Goal: Task Accomplishment & Management: Complete application form

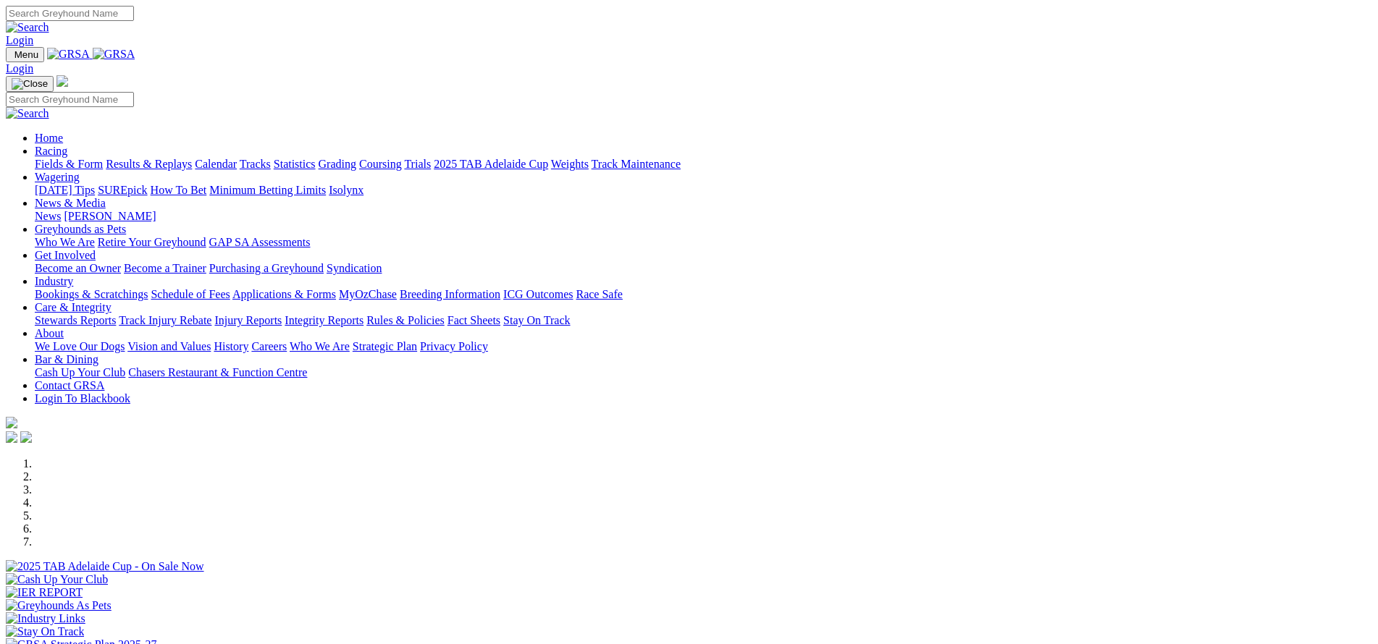
click at [148, 288] on link "Bookings & Scratchings" at bounding box center [91, 294] width 113 height 12
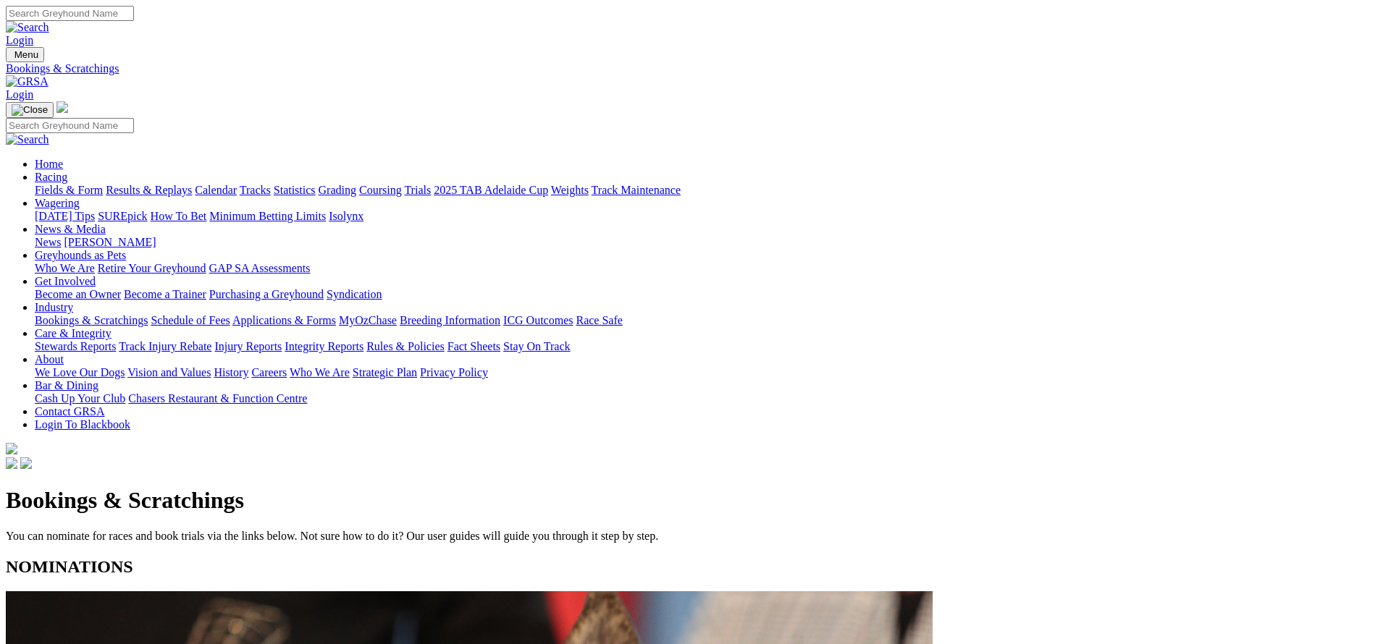
click at [67, 171] on link "Racing" at bounding box center [51, 177] width 33 height 12
click at [237, 184] on link "Calendar" at bounding box center [216, 190] width 42 height 12
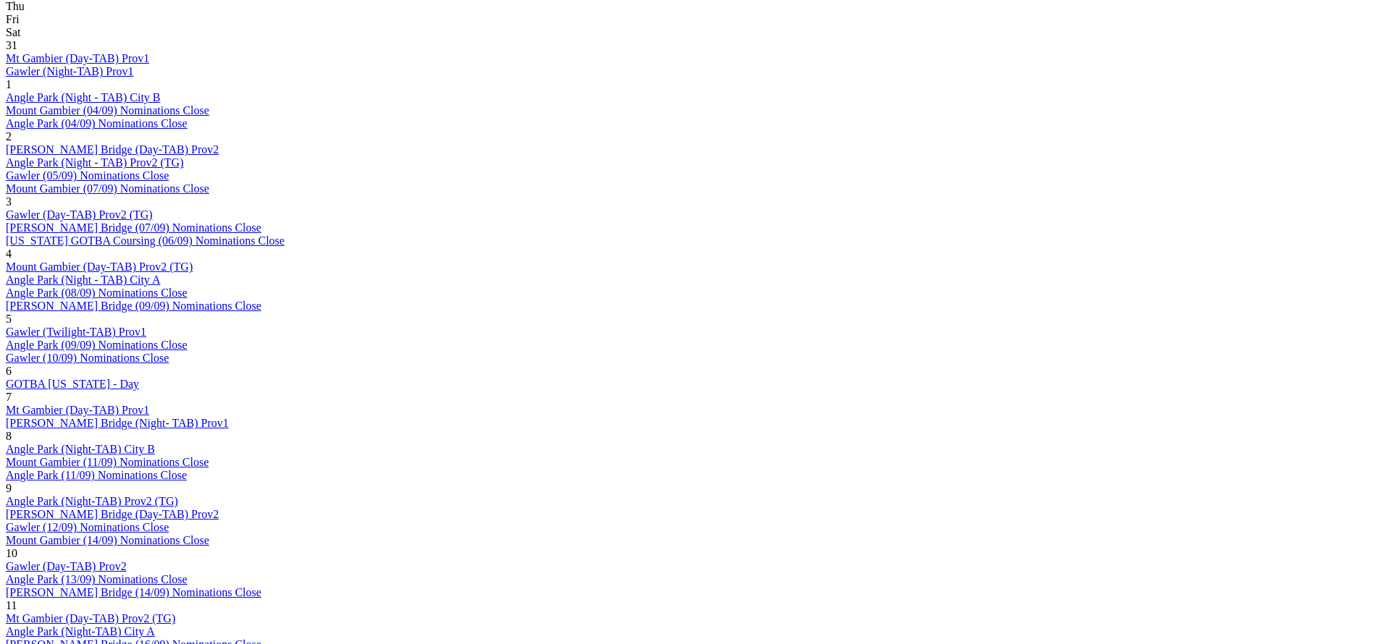
scroll to position [773, 0]
